Goal: Task Accomplishment & Management: Manage account settings

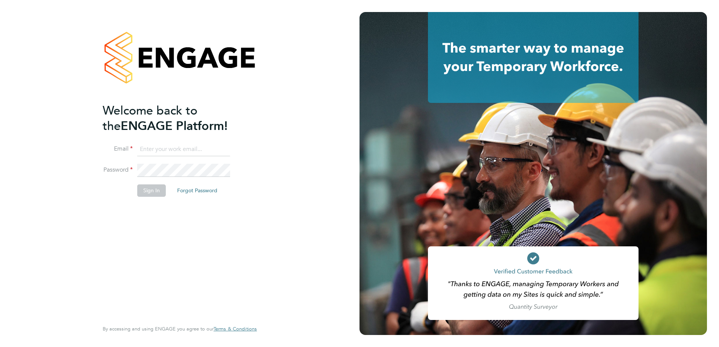
type input "lee.orrin@cpplc.com"
click at [151, 191] on button "Sign In" at bounding box center [151, 191] width 29 height 12
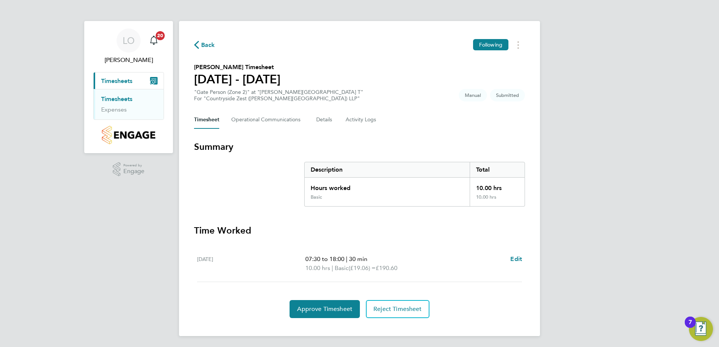
scroll to position [1, 0]
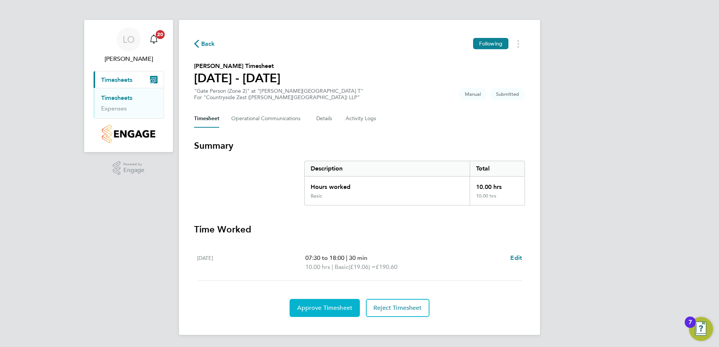
click at [336, 306] on span "Approve Timesheet" at bounding box center [324, 309] width 55 height 8
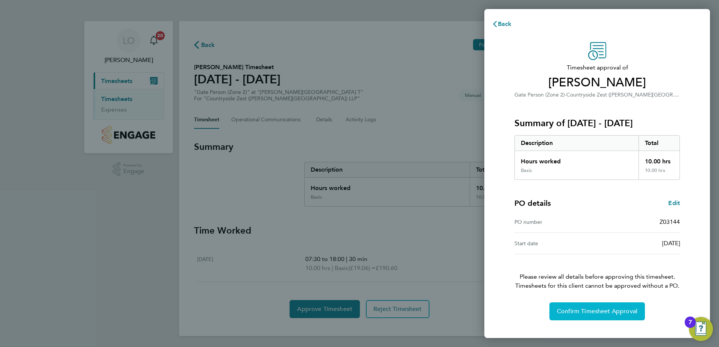
click at [616, 312] on span "Confirm Timesheet Approval" at bounding box center [597, 312] width 80 height 8
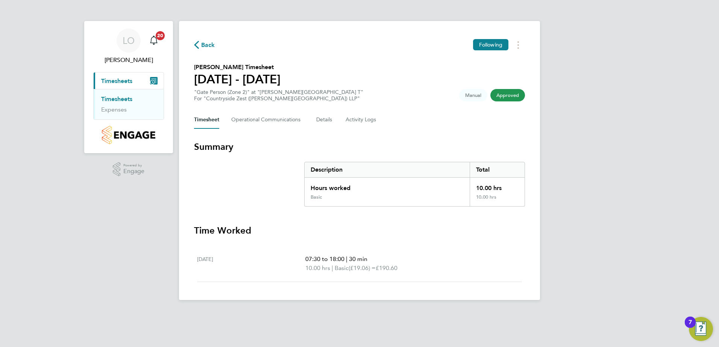
click at [115, 98] on link "Timesheets" at bounding box center [116, 98] width 31 height 7
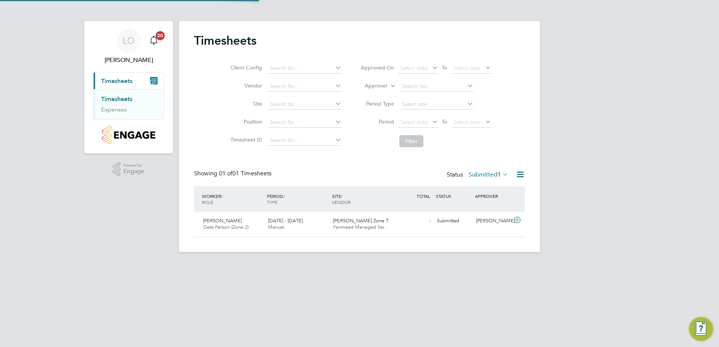
scroll to position [19, 65]
click at [289, 227] on div "29 Sep - 5 Oct 2025 Manual" at bounding box center [297, 224] width 65 height 19
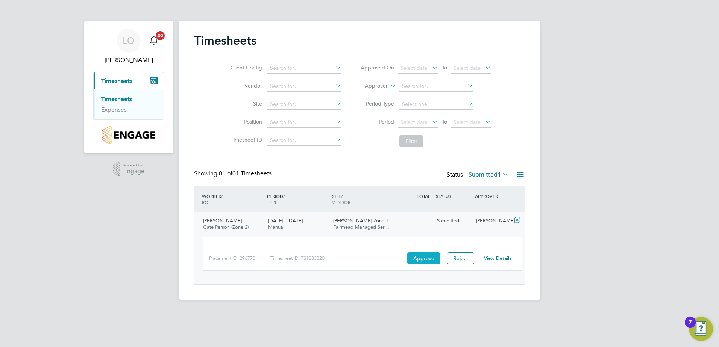
click at [423, 257] on button "Approve" at bounding box center [423, 259] width 33 height 12
click at [421, 258] on button "Approve" at bounding box center [423, 259] width 33 height 12
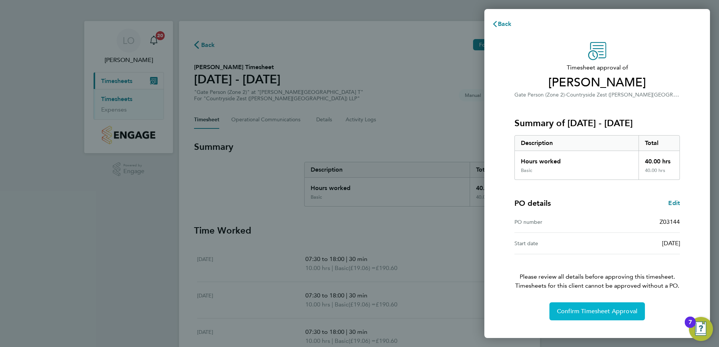
click at [606, 312] on span "Confirm Timesheet Approval" at bounding box center [597, 312] width 80 height 8
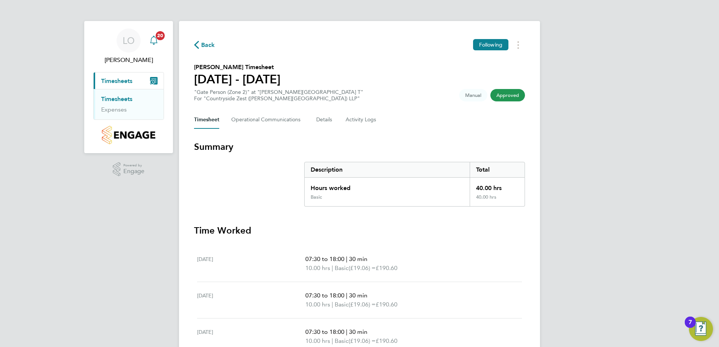
click at [153, 41] on icon "Main navigation" at bounding box center [153, 40] width 9 height 9
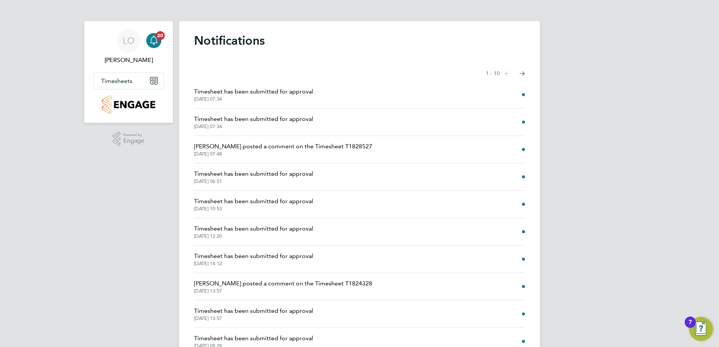
click at [61, 11] on div "LO Lee Orrin Notifications 20 Applications: Timesheets Timesheets Expenses .st0…" at bounding box center [359, 191] width 719 height 383
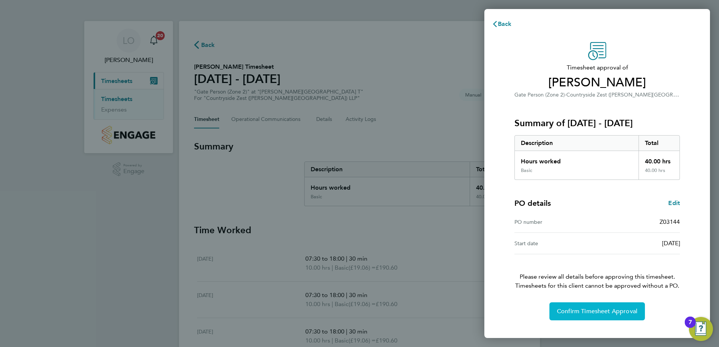
click at [595, 306] on button "Confirm Timesheet Approval" at bounding box center [596, 312] width 95 height 18
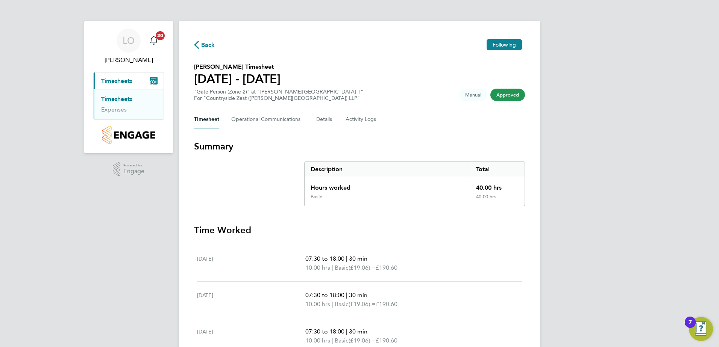
drag, startPoint x: 12, startPoint y: 0, endPoint x: 206, endPoint y: 23, distance: 195.7
click at [206, 23] on div "Back Following [PERSON_NAME] Timesheet [DATE] - [DATE] "Gate Person (Zone 2)" a…" at bounding box center [359, 256] width 361 height 471
drag, startPoint x: 88, startPoint y: 0, endPoint x: 232, endPoint y: 3, distance: 144.0
click at [232, 3] on ng-component "Back Following [PERSON_NAME] Timesheet [DATE] - [DATE] "Gate Person (Zone 2)" a…" at bounding box center [359, 246] width 361 height 492
click at [38, 127] on div "LO [PERSON_NAME] Notifications 20 Applications: Current page: Timesheets Timesh…" at bounding box center [359, 252] width 719 height 504
